Goal: Task Accomplishment & Management: Use online tool/utility

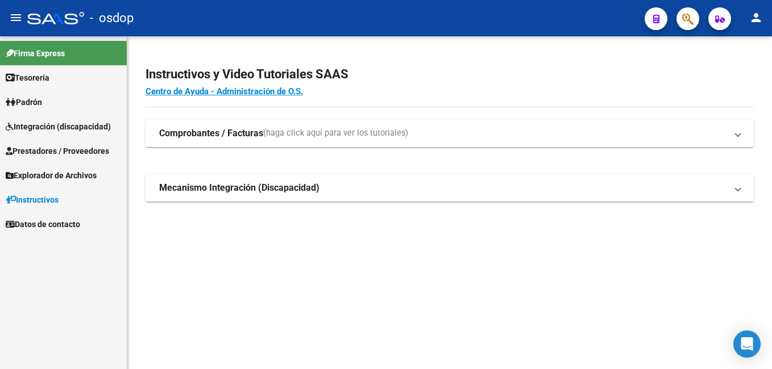
click at [64, 145] on span "Prestadores / Proveedores" at bounding box center [57, 151] width 103 height 13
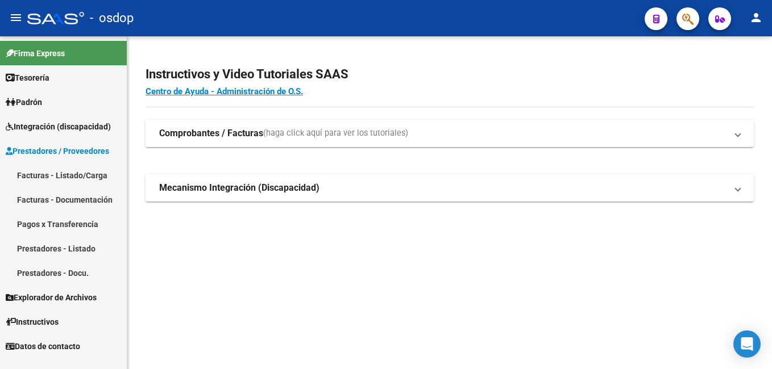
click at [69, 169] on link "Facturas - Listado/Carga" at bounding box center [63, 175] width 127 height 24
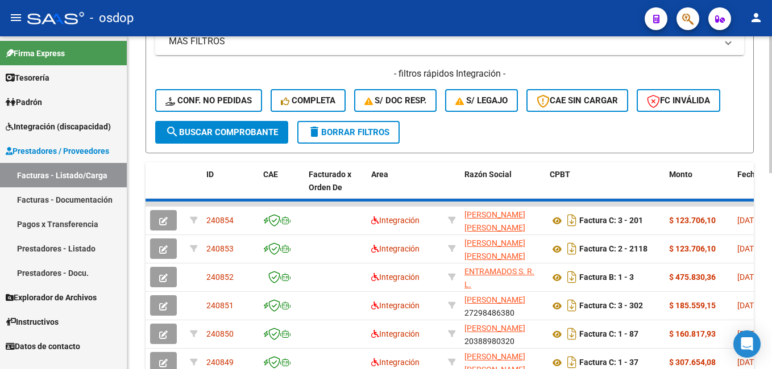
scroll to position [284, 0]
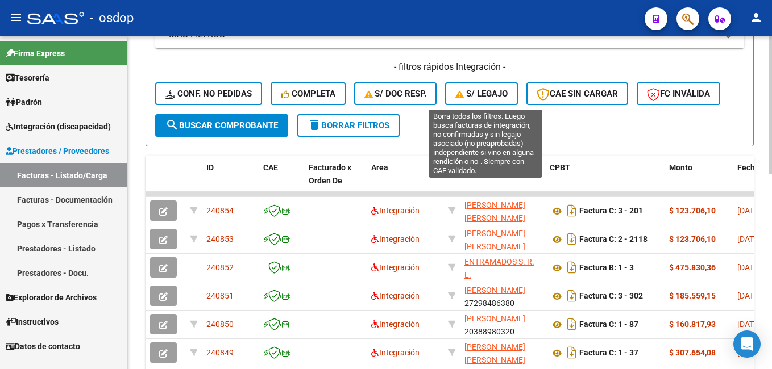
click at [472, 91] on span "S/ legajo" at bounding box center [481, 94] width 52 height 10
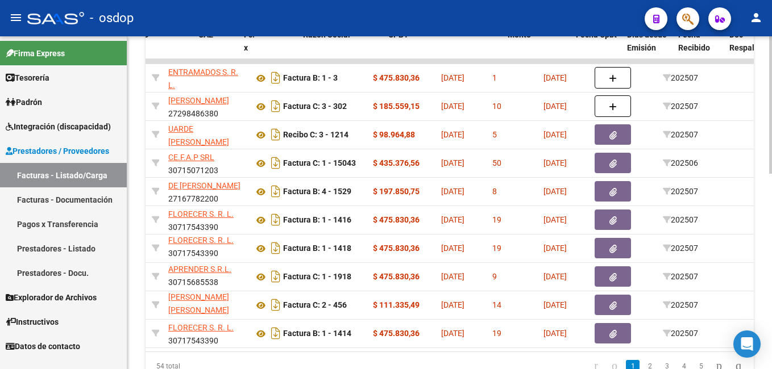
scroll to position [0, 0]
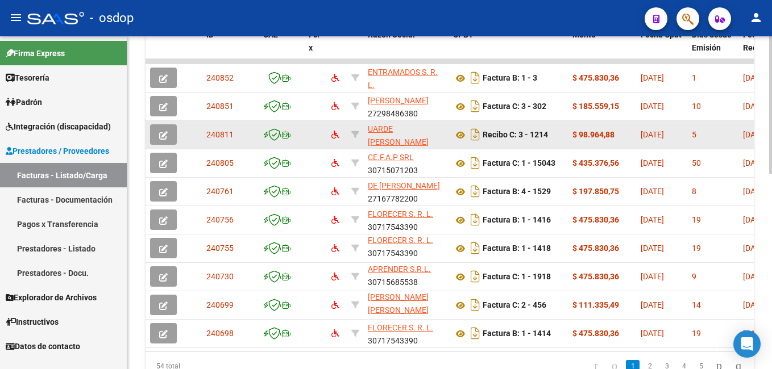
click at [164, 137] on icon "button" at bounding box center [163, 135] width 9 height 9
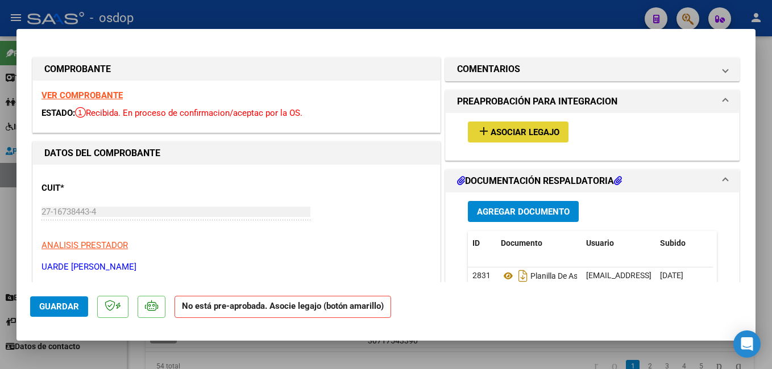
click at [513, 138] on button "add Asociar Legajo" at bounding box center [518, 132] width 101 height 21
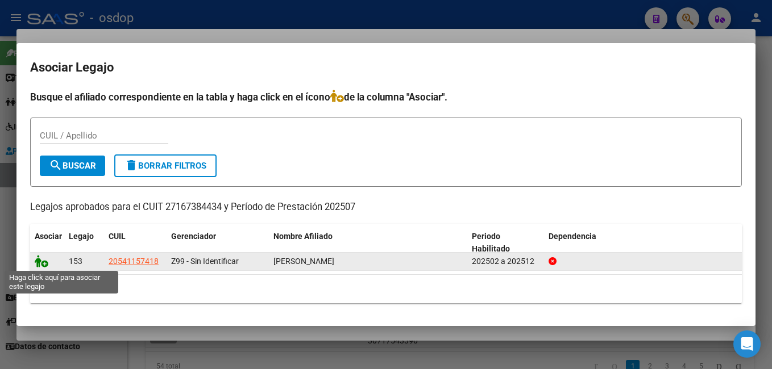
click at [43, 263] on icon at bounding box center [42, 261] width 14 height 13
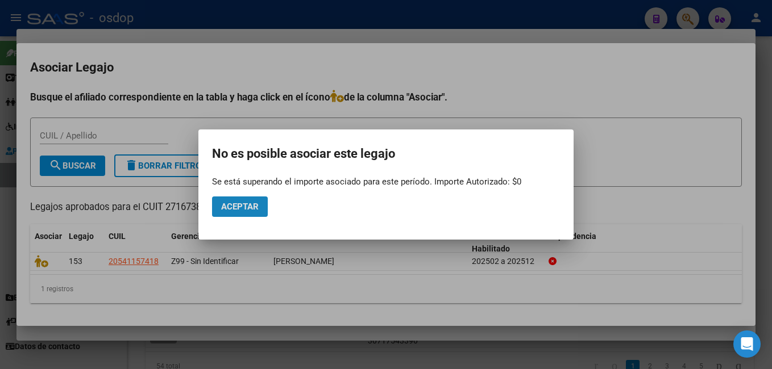
click at [244, 213] on button "Aceptar" at bounding box center [240, 207] width 56 height 20
